Goal: Entertainment & Leisure: Browse casually

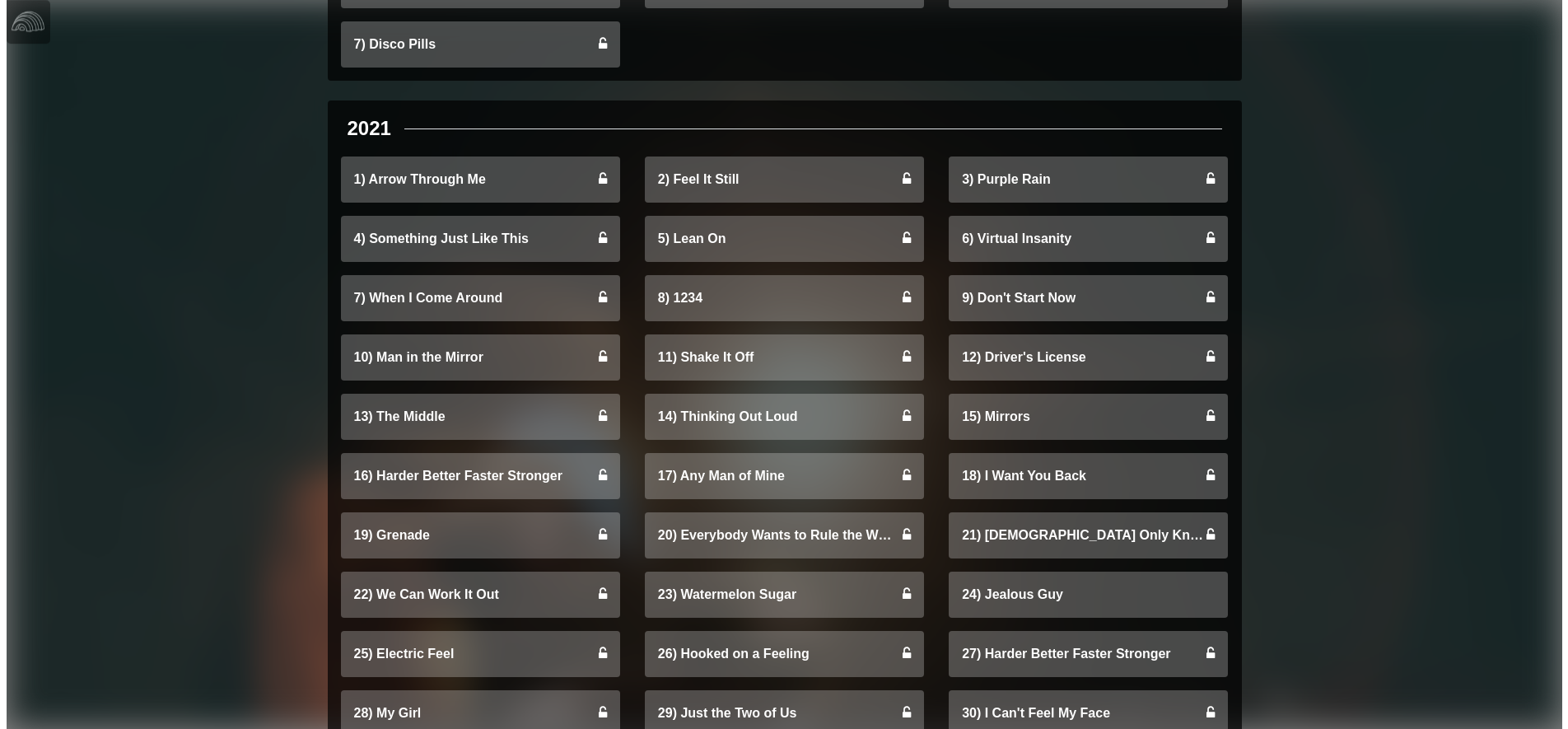
scroll to position [5938, 0]
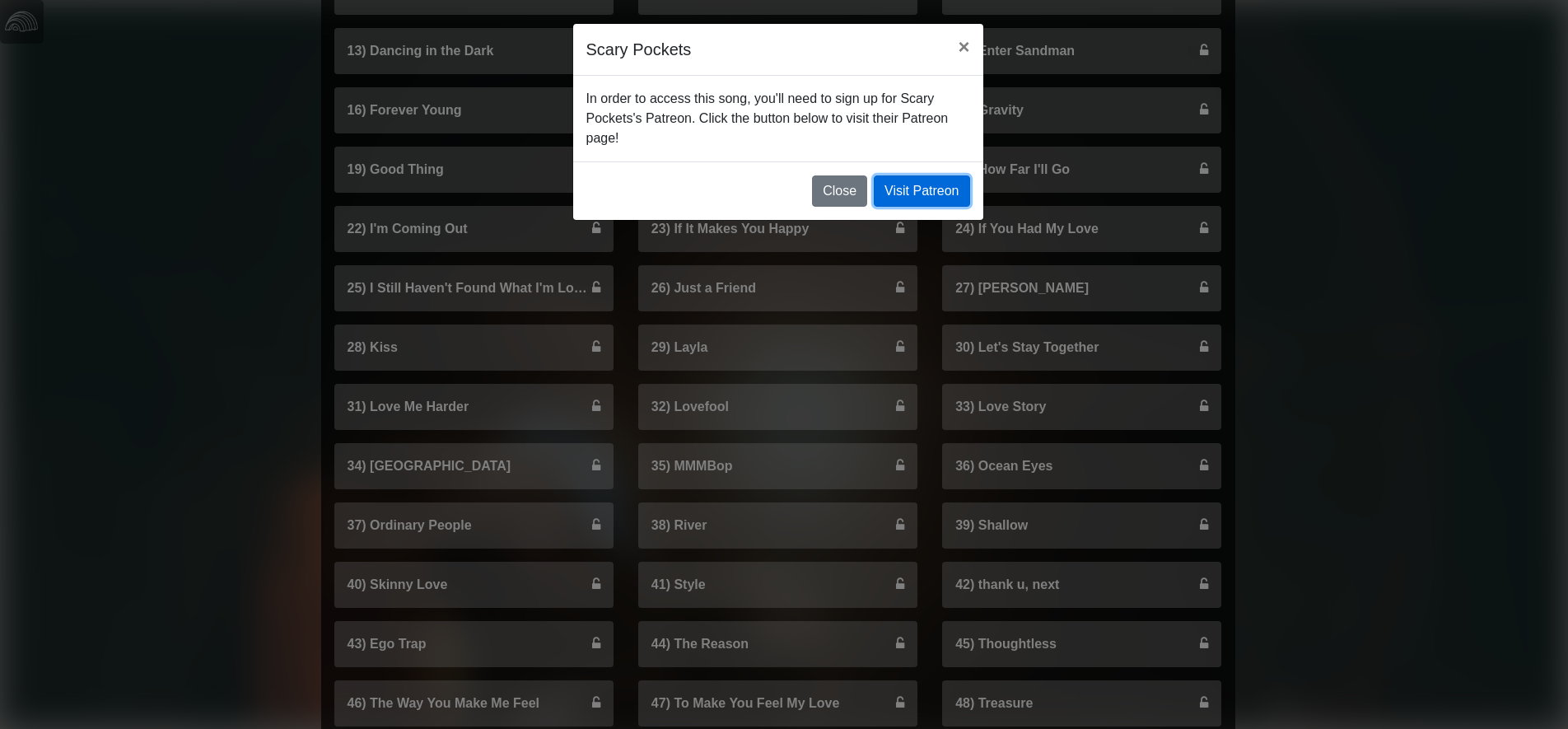
click at [927, 175] on link "Visit Patreon" at bounding box center [921, 191] width 95 height 32
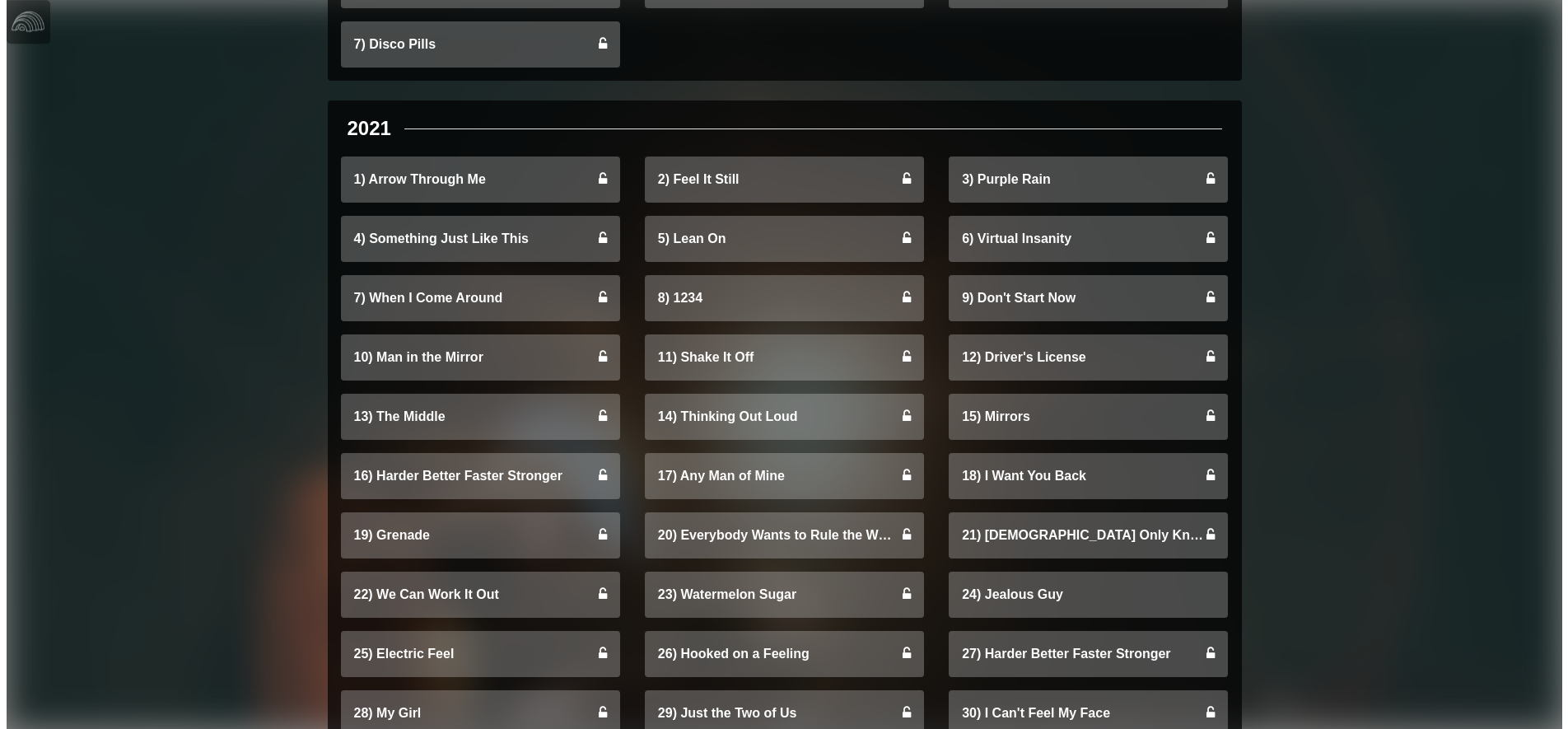
scroll to position [5938, 0]
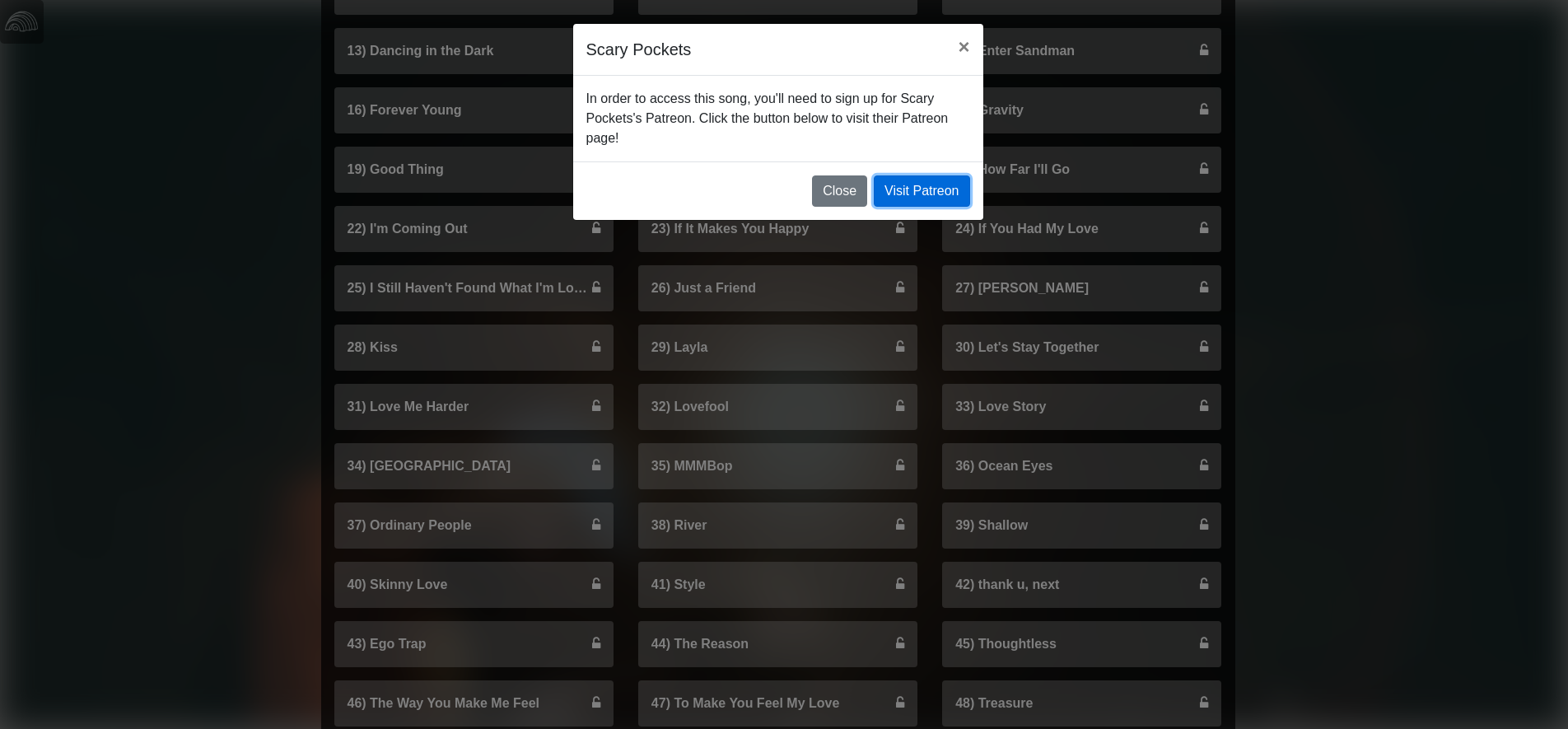
click at [933, 175] on link "Visit Patreon" at bounding box center [921, 191] width 95 height 32
